Goal: Transaction & Acquisition: Subscribe to service/newsletter

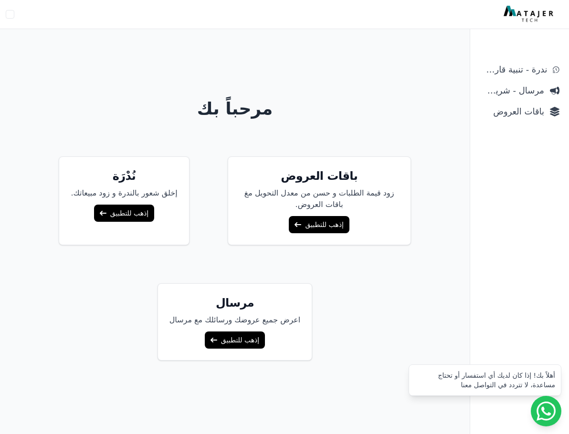
click at [332, 222] on link "إذهب للتطبيق" at bounding box center [319, 224] width 60 height 17
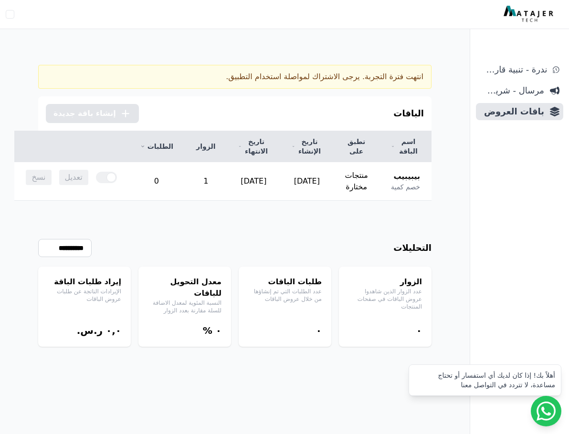
click at [87, 115] on span "إنشاء باقة جديدة" at bounding box center [84, 113] width 63 height 11
click at [117, 179] on div at bounding box center [106, 177] width 21 height 11
click at [83, 248] on select "**********" at bounding box center [64, 248] width 53 height 18
click at [261, 234] on div "**********" at bounding box center [234, 274] width 393 height 146
click at [504, 91] on span "مرسال - شريط دعاية" at bounding box center [512, 90] width 64 height 13
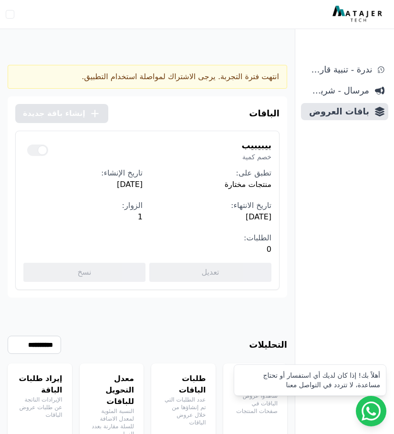
click at [41, 148] on div at bounding box center [37, 150] width 21 height 11
click at [216, 72] on div "انتهت فترة التجربة. يرجى الاشتراك لمواصلة استخدام التطبيق." at bounding box center [148, 77] width 280 height 24
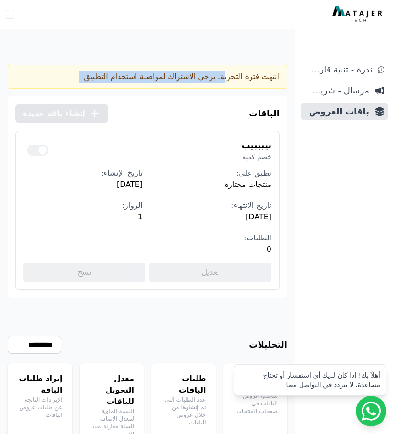
click at [216, 72] on div "انتهت فترة التجربة. يرجى الاشتراك لمواصلة استخدام التطبيق." at bounding box center [148, 77] width 280 height 24
click at [220, 49] on div "انتهت فترة التجربة. يرجى الاشتراك لمواصلة استخدام التطبيق. الباقات .cls-1{fill:…" at bounding box center [147, 273] width 295 height 455
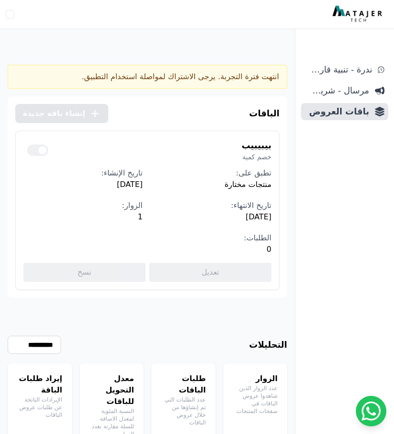
click at [216, 54] on div "انتهت فترة التجربة. يرجى الاشتراك لمواصلة استخدام التطبيق. الباقات .cls-1{fill:…" at bounding box center [147, 273] width 295 height 455
